Goal: Find contact information

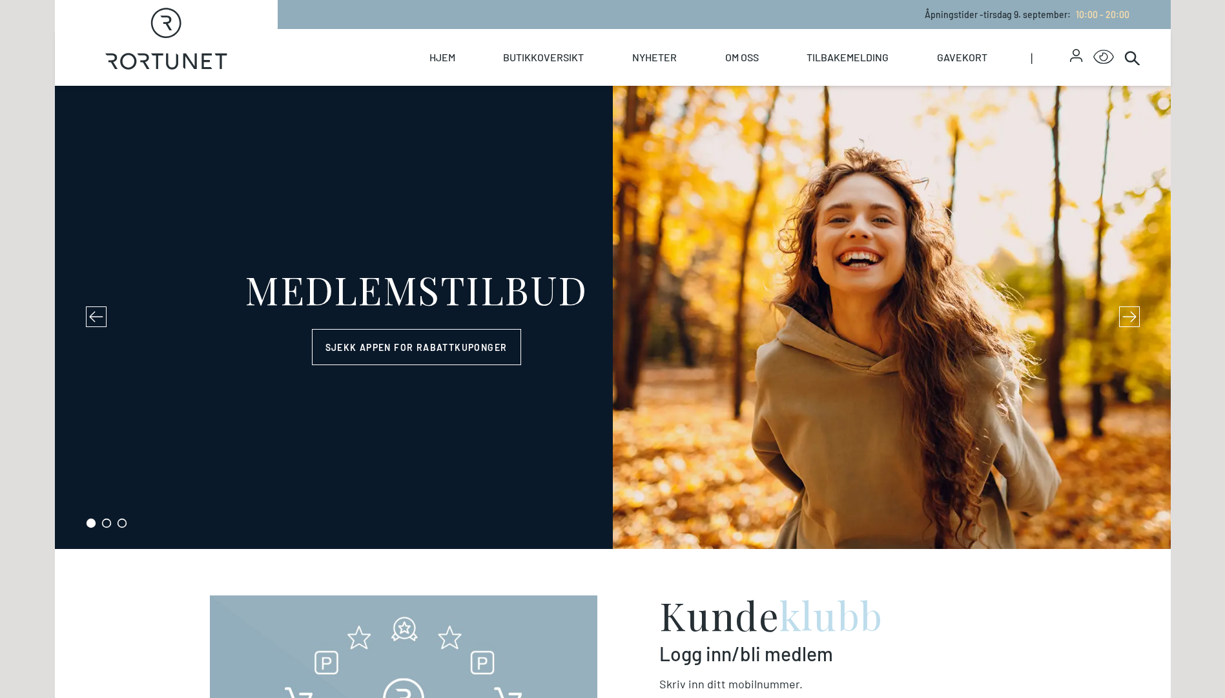
select select "NO"
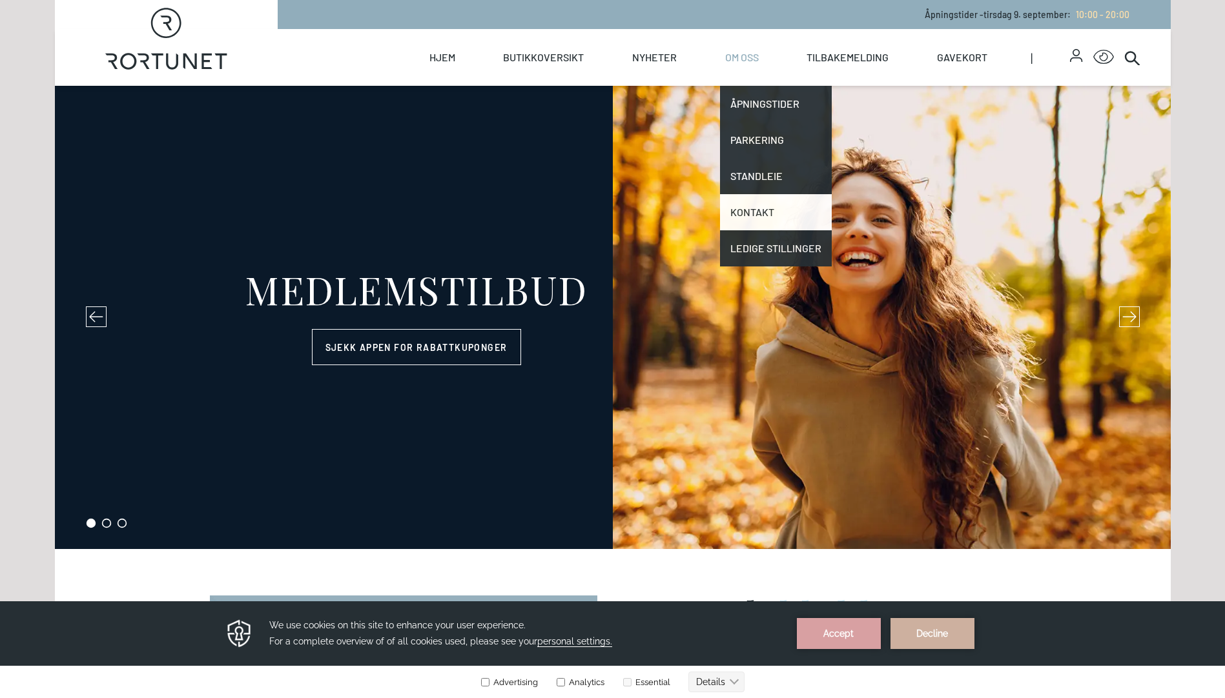
click at [762, 207] on link "Kontakt" at bounding box center [776, 212] width 112 height 36
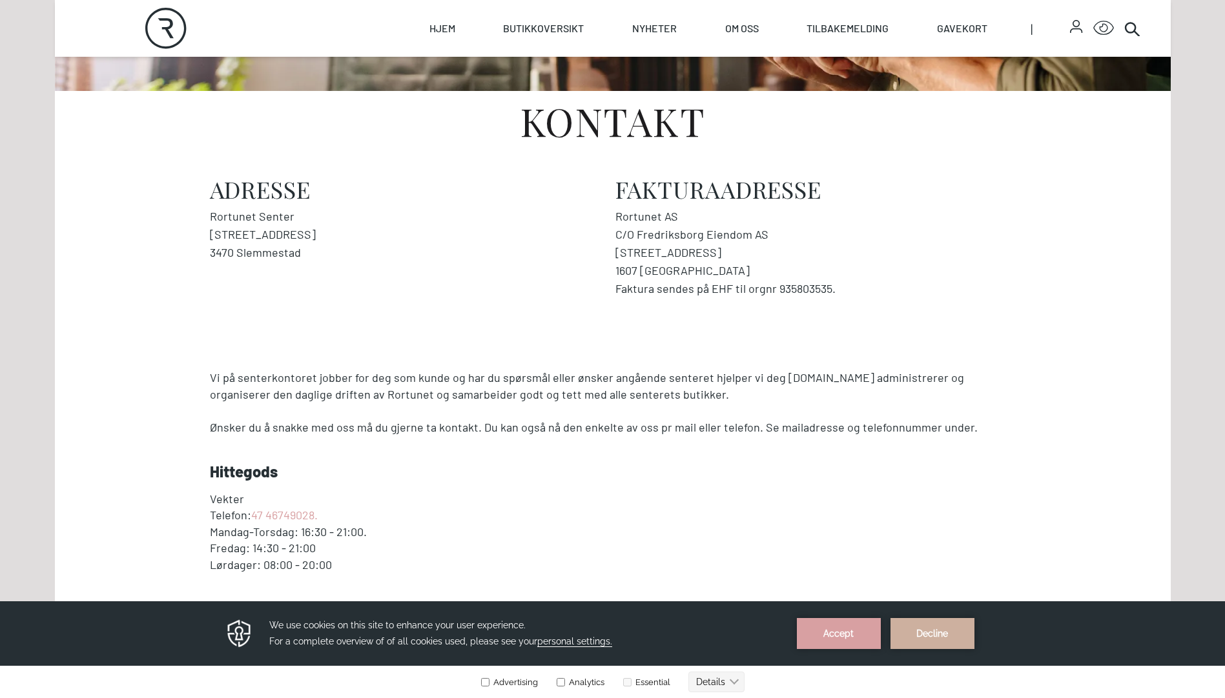
scroll to position [452, 0]
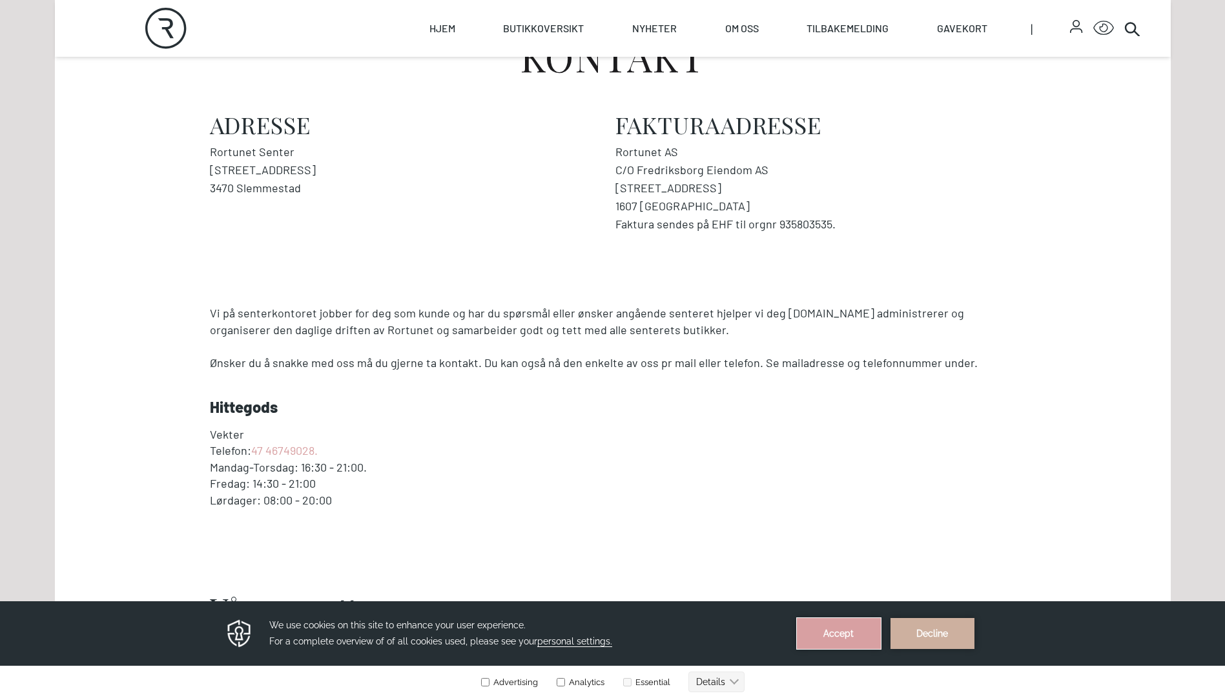
click at [866, 631] on button "Accept" at bounding box center [839, 633] width 84 height 31
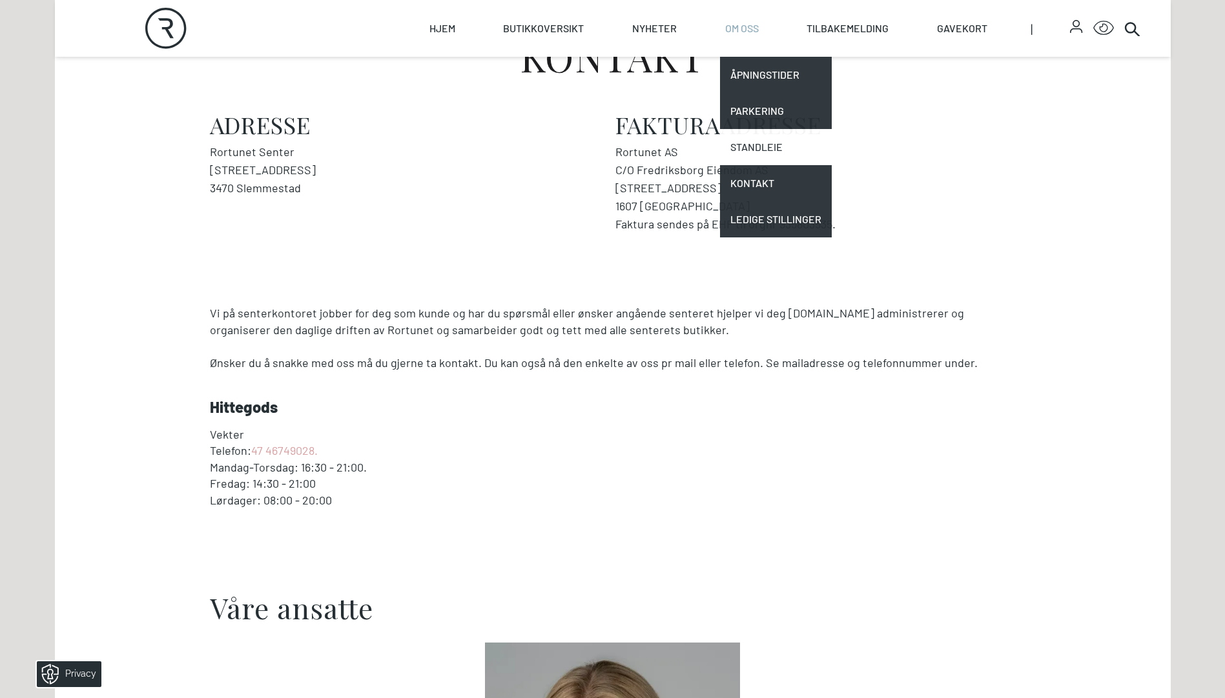
click at [768, 142] on link "Standleie" at bounding box center [776, 147] width 112 height 36
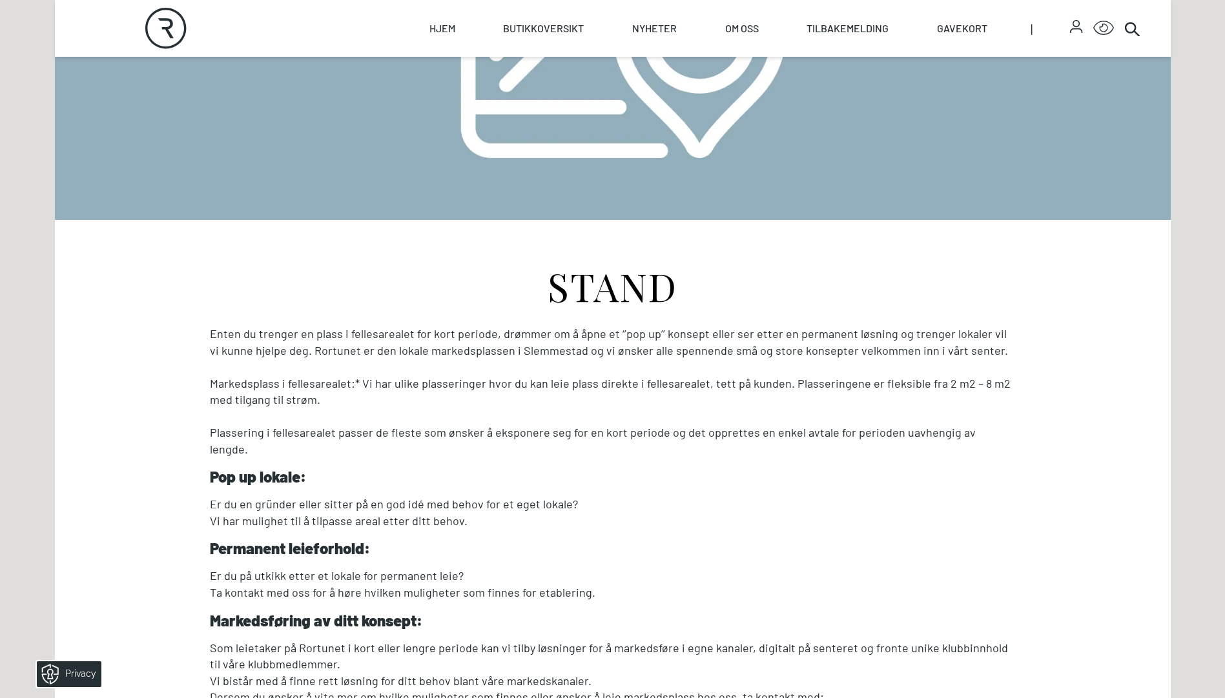
scroll to position [516, 0]
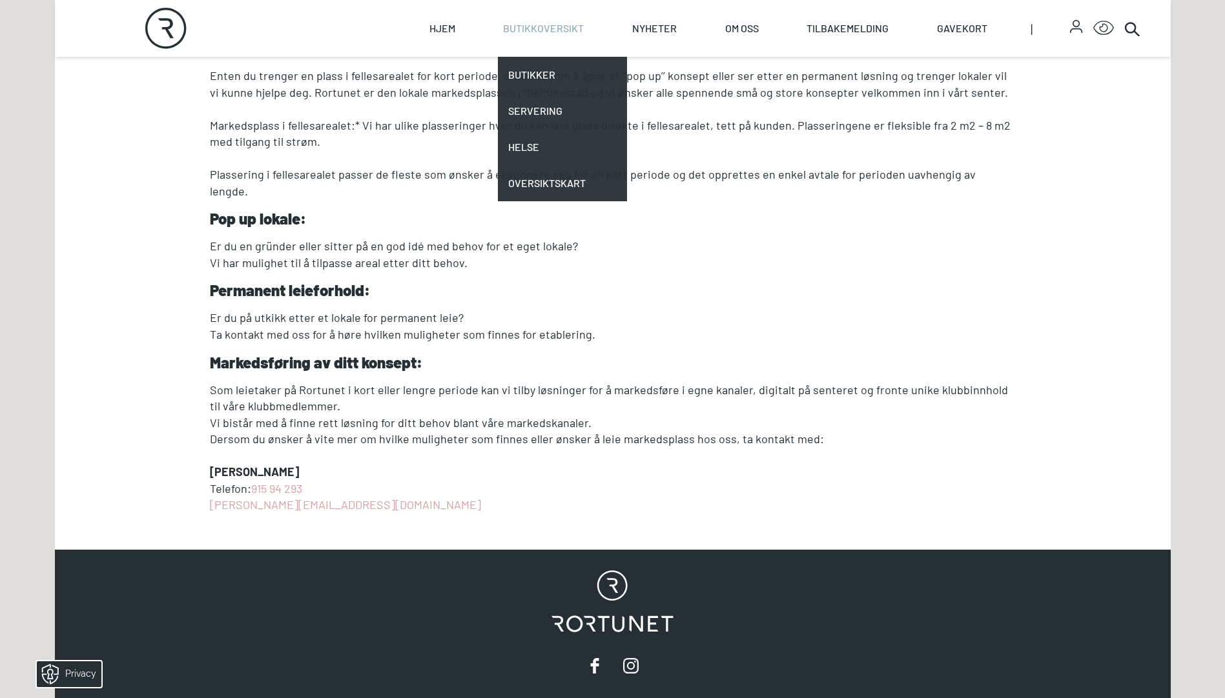
click at [600, 39] on li "Butikkoversikt Butikker Servering Helse Oversiktskart" at bounding box center [562, 28] width 129 height 57
click at [578, 75] on link "Butikker" at bounding box center [562, 75] width 129 height 36
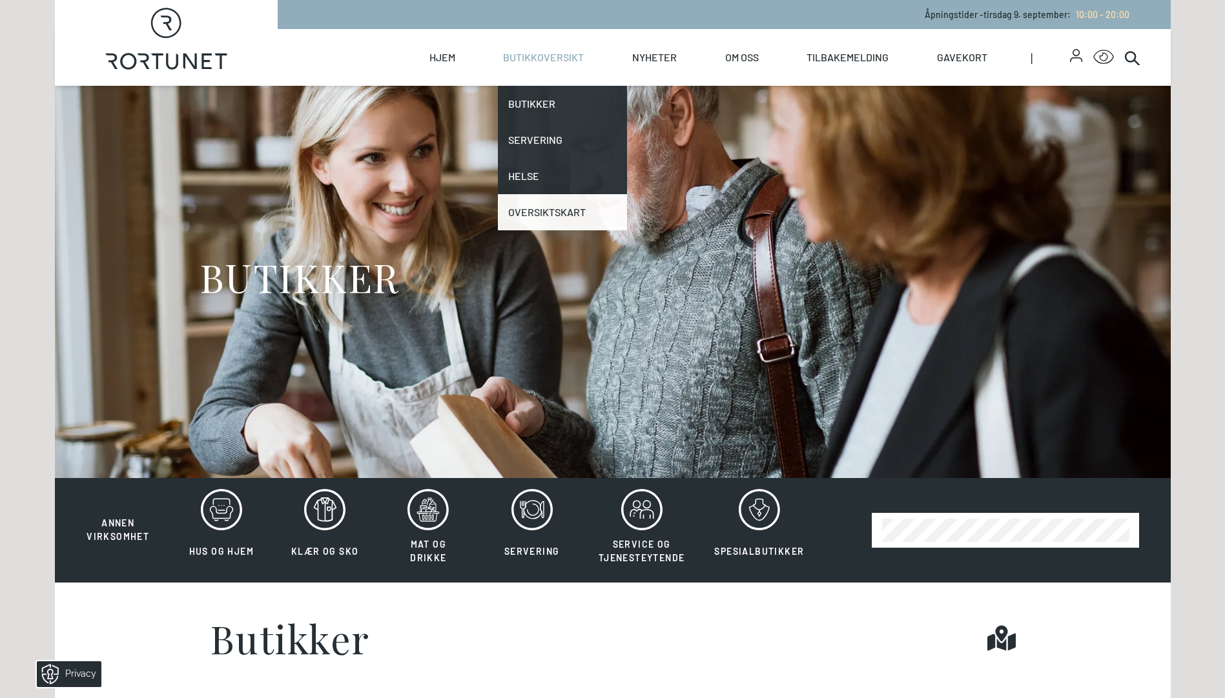
click at [551, 211] on link "Oversiktskart" at bounding box center [562, 212] width 129 height 36
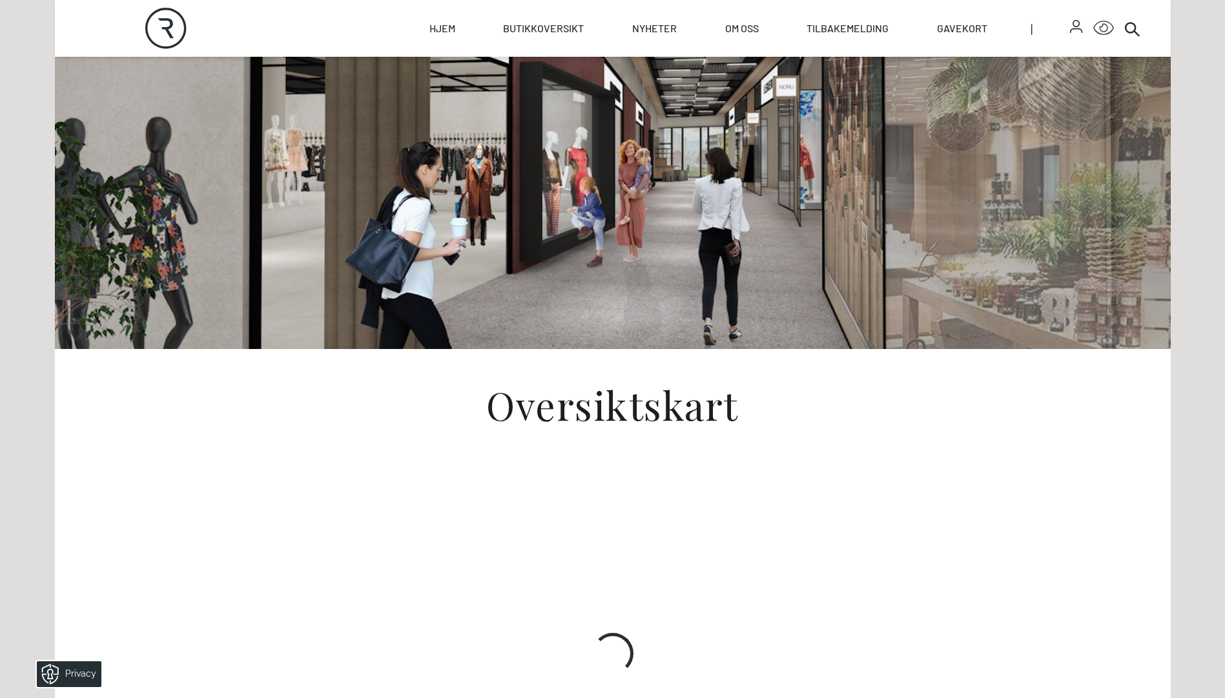
scroll to position [323, 0]
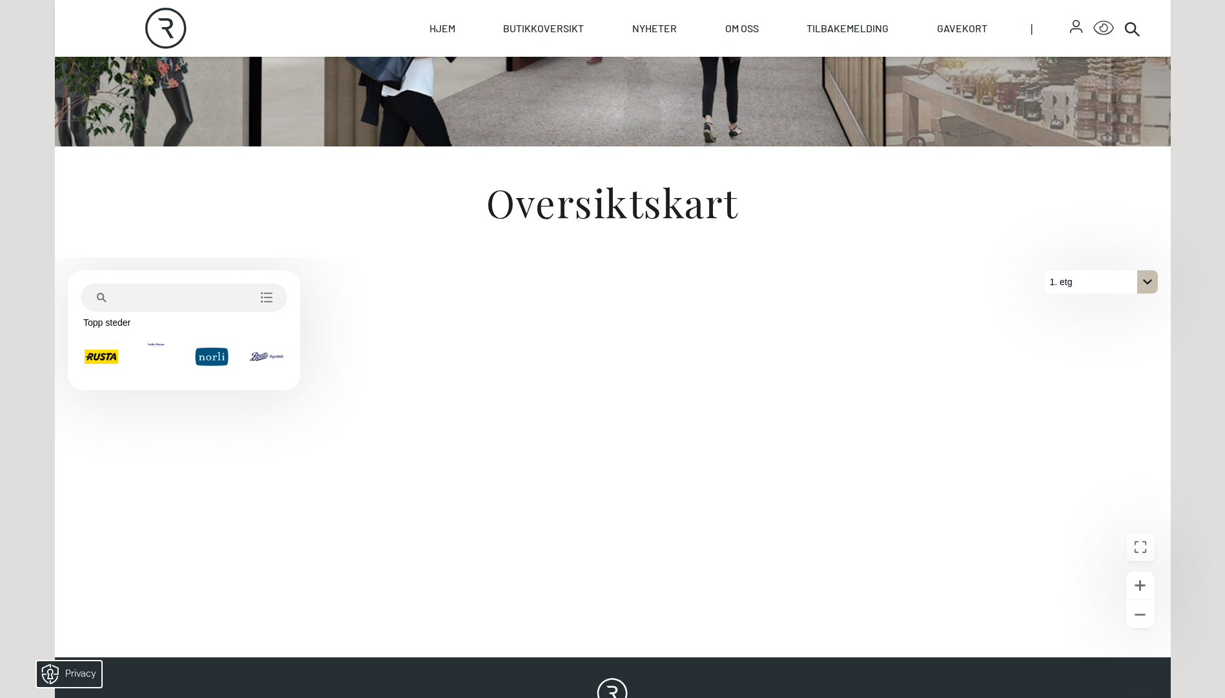
scroll to position [461, 0]
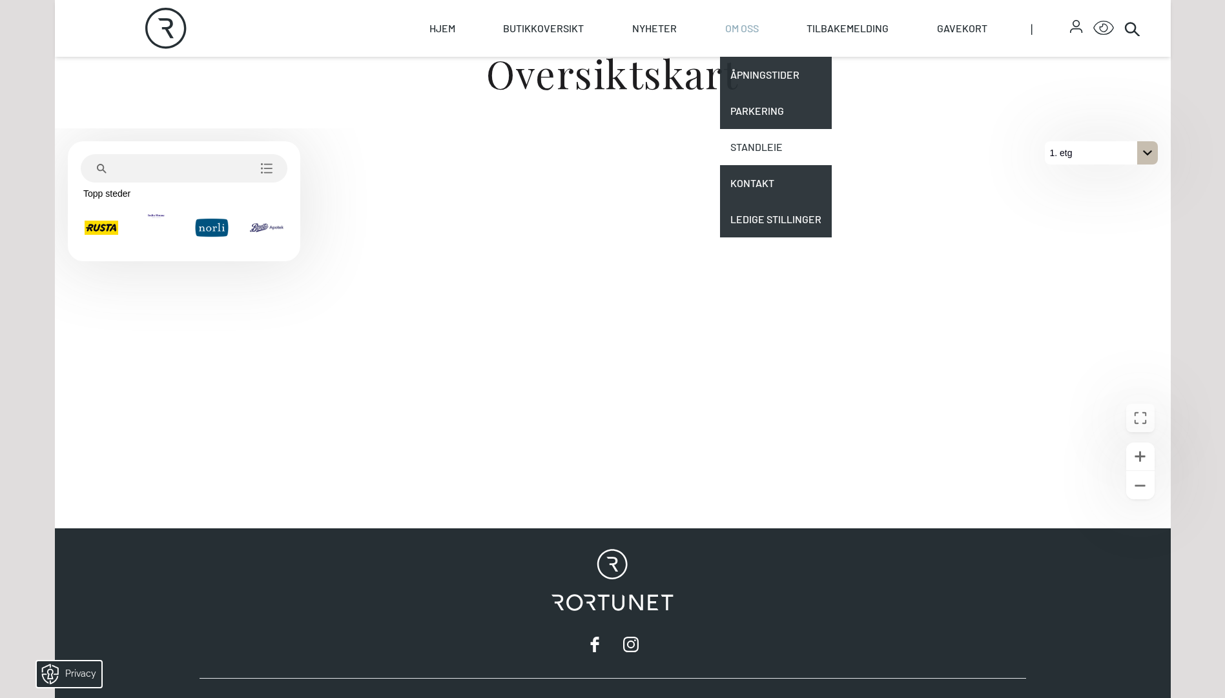
click at [765, 143] on link "Standleie" at bounding box center [776, 147] width 112 height 36
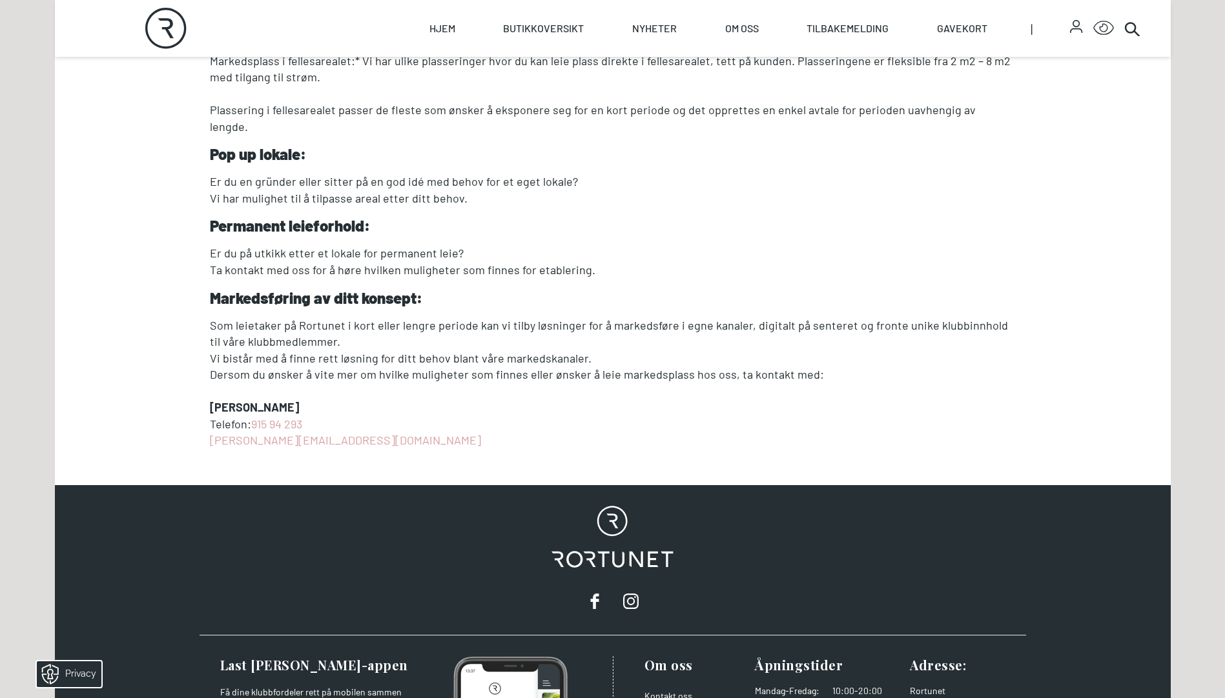
scroll to position [779, 0]
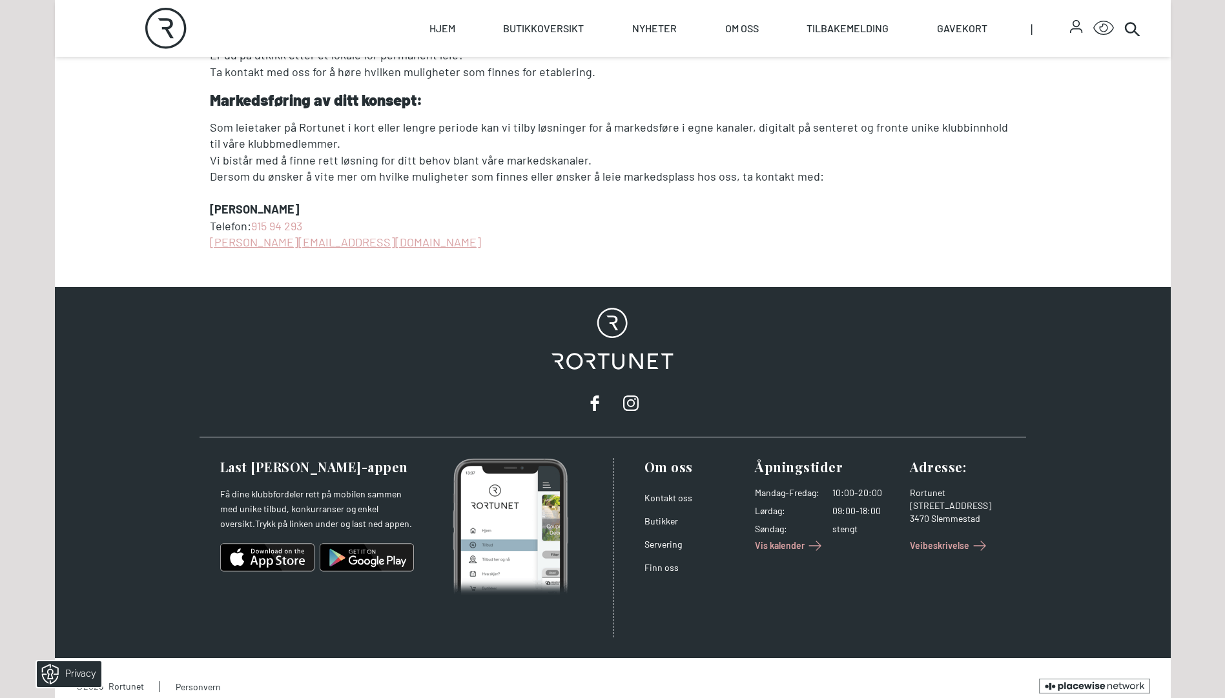
click at [267, 235] on link "[PERSON_NAME][EMAIL_ADDRESS][DOMAIN_NAME]" at bounding box center [345, 242] width 271 height 14
